Goal: Transaction & Acquisition: Purchase product/service

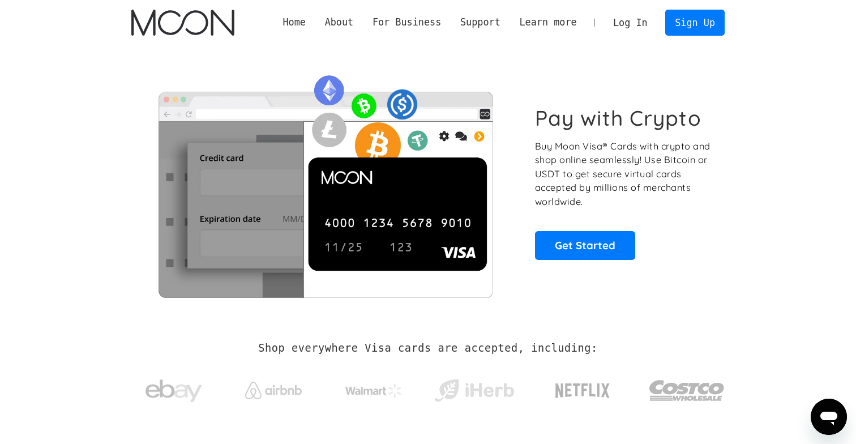
click at [621, 21] on link "Log In" at bounding box center [630, 22] width 53 height 25
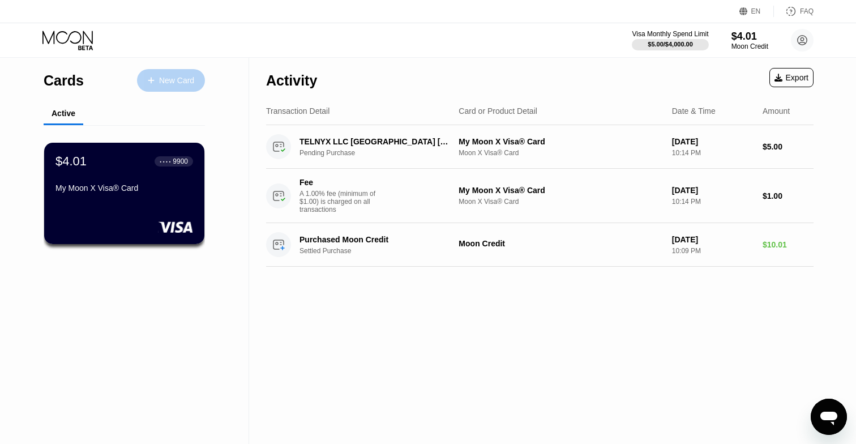
click at [164, 79] on div "New Card" at bounding box center [176, 81] width 35 height 10
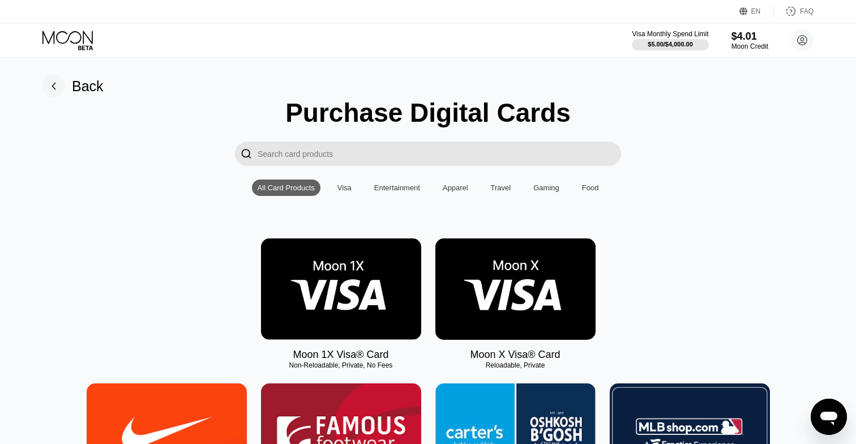
click at [505, 285] on img at bounding box center [516, 288] width 160 height 101
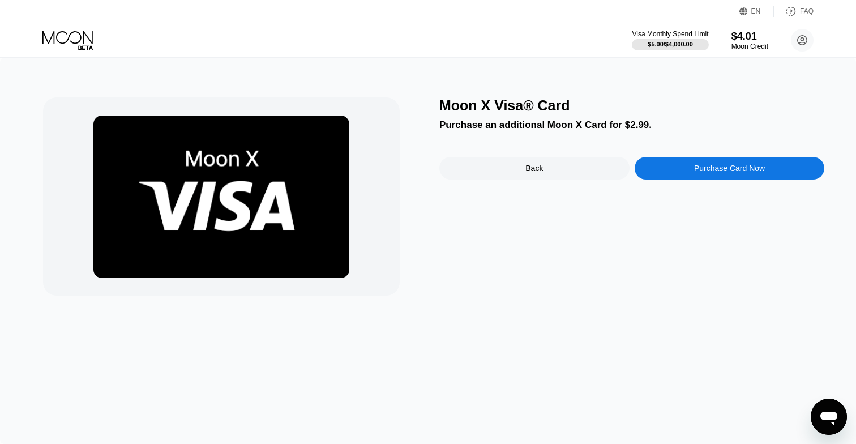
click at [542, 180] on div "Moon X Visa® Card Purchase an additional Moon X Card for $2.99. Back Purchase C…" at bounding box center [632, 196] width 385 height 198
click at [556, 169] on div "Back" at bounding box center [535, 168] width 190 height 23
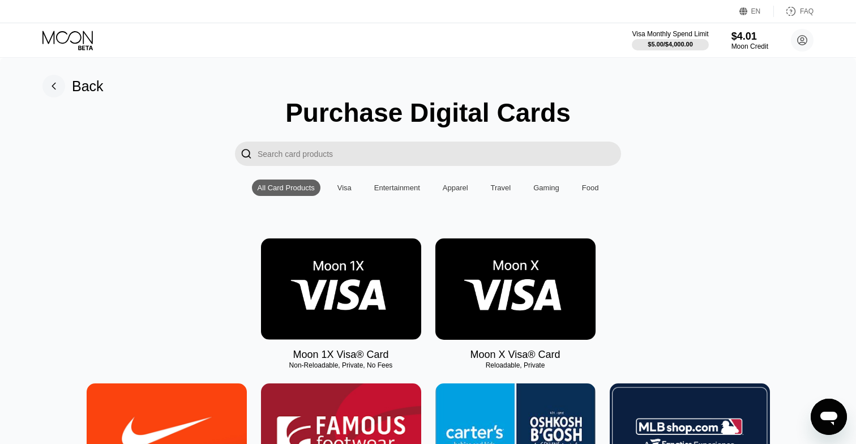
click at [743, 41] on div "$4.01" at bounding box center [750, 37] width 37 height 12
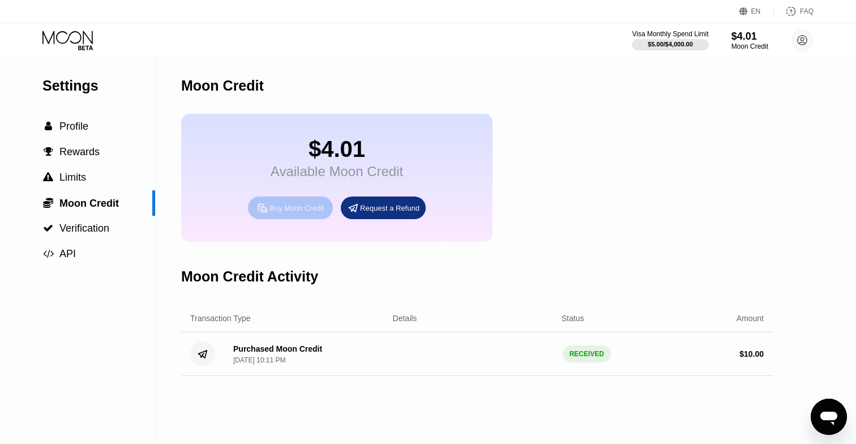
click at [321, 211] on div "Buy Moon Credit" at bounding box center [297, 208] width 55 height 10
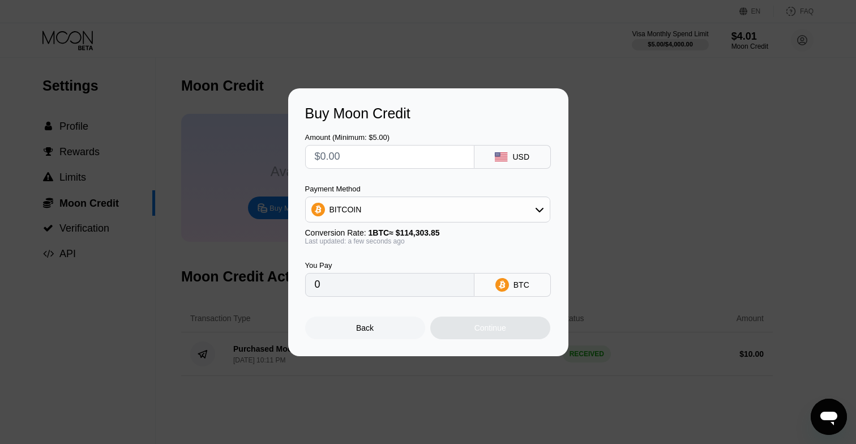
click at [396, 157] on input "text" at bounding box center [390, 157] width 150 height 23
